Goal: Task Accomplishment & Management: Manage account settings

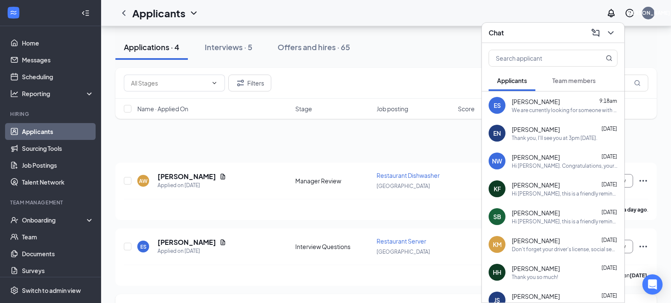
scroll to position [121, 0]
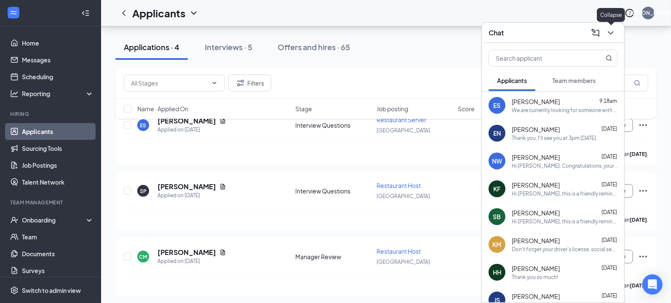
click at [609, 35] on icon "ChevronDown" at bounding box center [611, 33] width 10 height 10
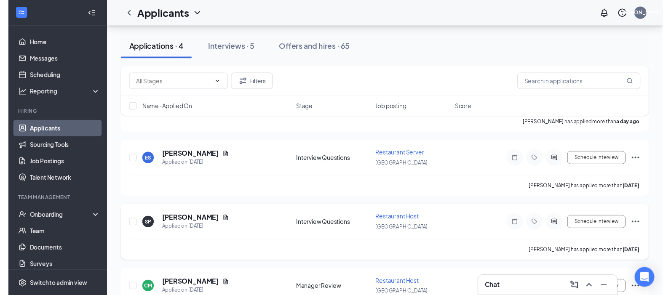
scroll to position [69, 0]
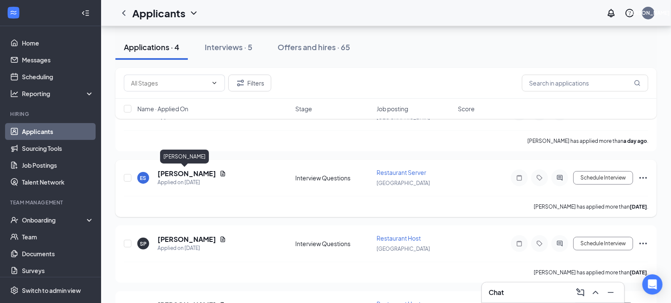
click at [190, 174] on h5 "[PERSON_NAME]" at bounding box center [187, 173] width 59 height 9
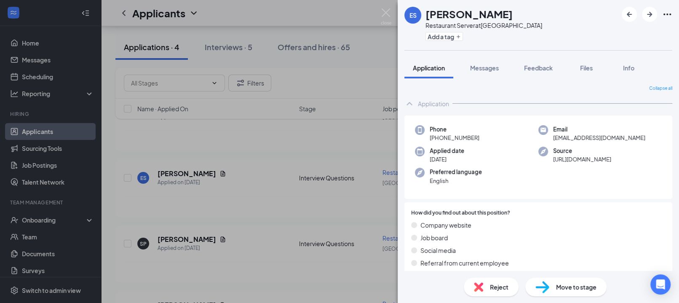
click at [491, 294] on div "Reject" at bounding box center [491, 287] width 55 height 19
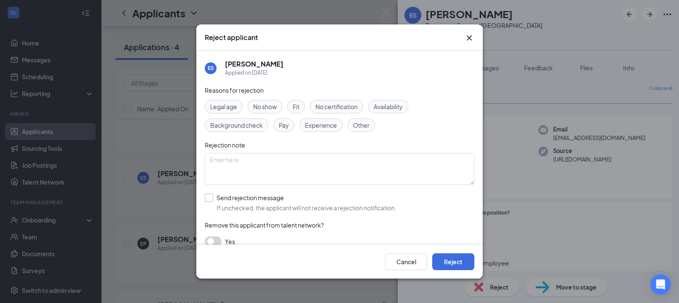
click at [252, 203] on input "Send rejection message If unchecked, the applicant will not receive a rejection…" at bounding box center [301, 202] width 192 height 19
checkbox input "true"
click at [449, 255] on button "Reject" at bounding box center [453, 261] width 42 height 17
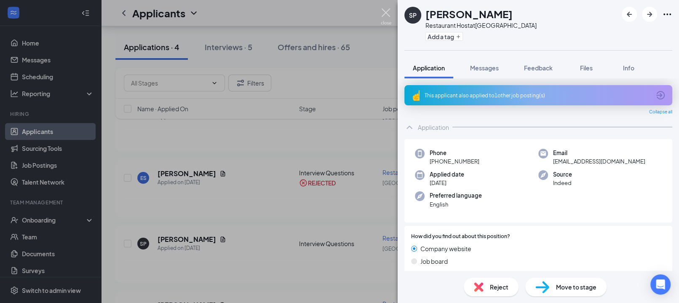
click at [385, 12] on img at bounding box center [386, 16] width 11 height 16
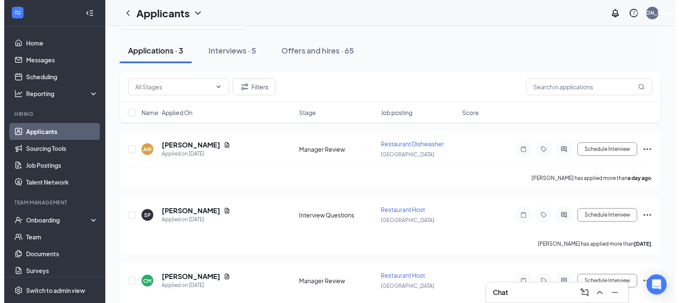
scroll to position [56, 0]
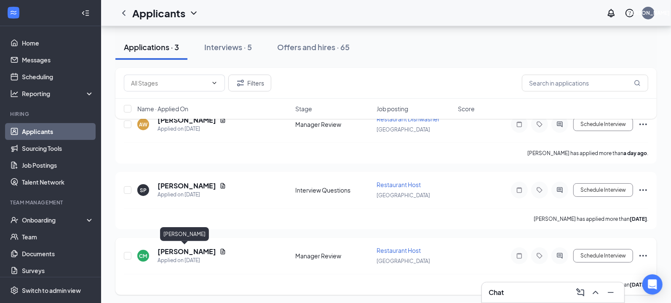
click at [183, 248] on h5 "[PERSON_NAME]" at bounding box center [187, 251] width 59 height 9
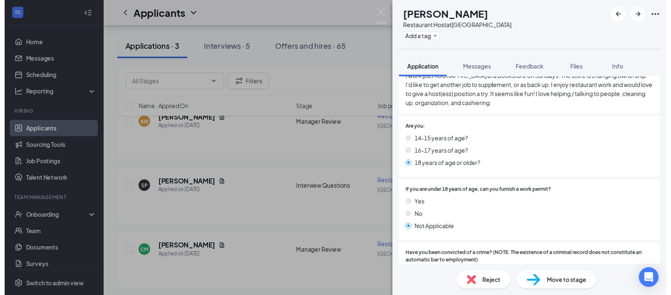
scroll to position [210, 0]
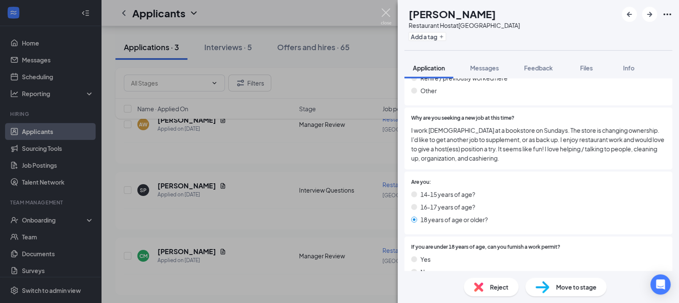
click at [388, 9] on img at bounding box center [386, 16] width 11 height 16
